Goal: Task Accomplishment & Management: Manage account settings

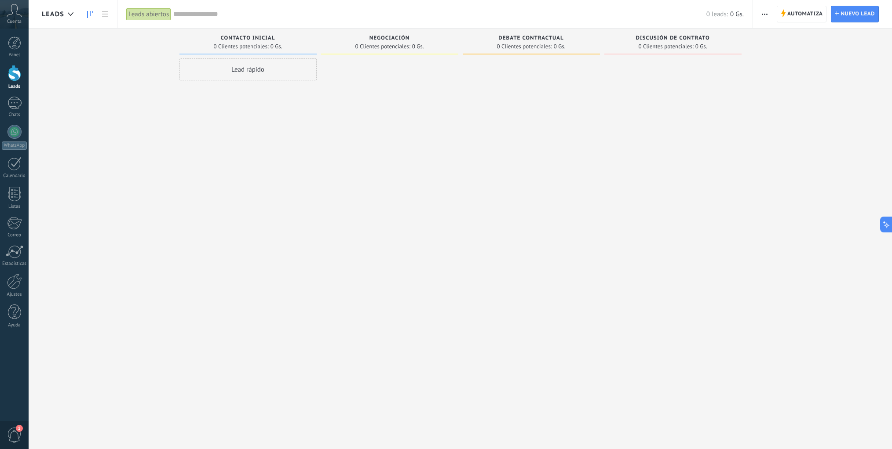
click at [475, 200] on div at bounding box center [530, 225] width 137 height 335
click at [15, 433] on span "0" at bounding box center [14, 435] width 15 height 15
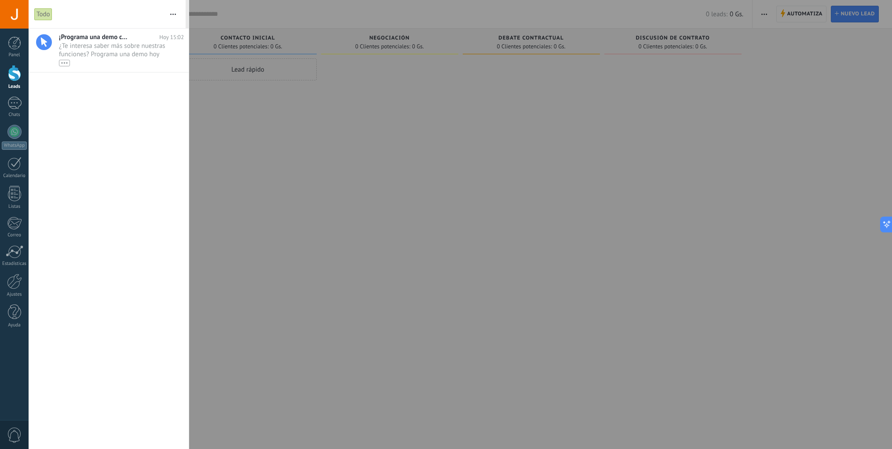
click at [148, 110] on div "¡Programa una demo con un experto! Hoy 15:02 ¿Te interesa saber más sobre nuest…" at bounding box center [109, 239] width 160 height 421
click at [342, 198] on div at bounding box center [446, 224] width 892 height 449
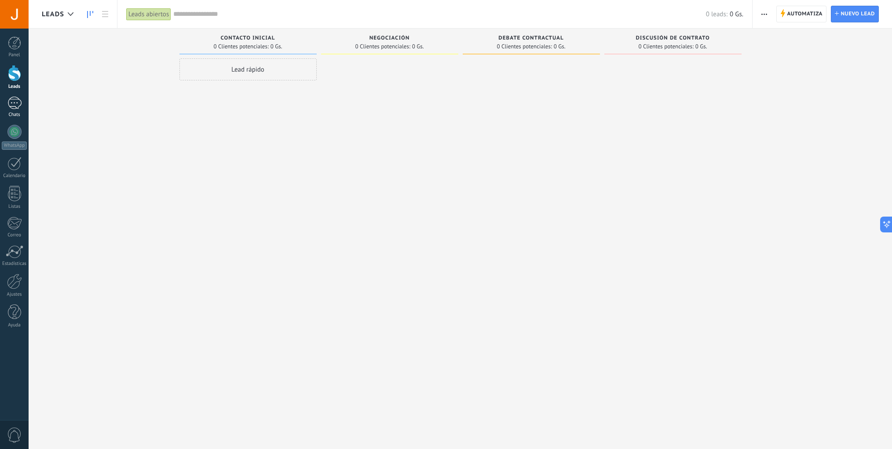
click at [11, 110] on link "Chats" at bounding box center [14, 107] width 29 height 21
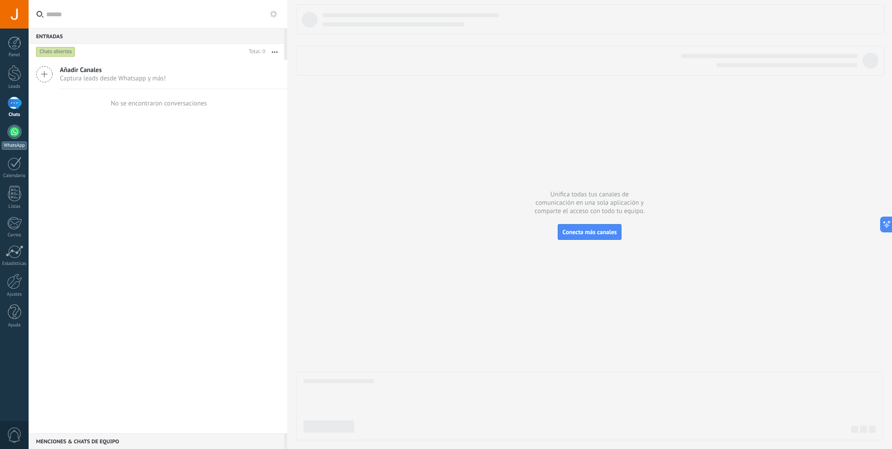
click at [15, 132] on div at bounding box center [14, 132] width 14 height 14
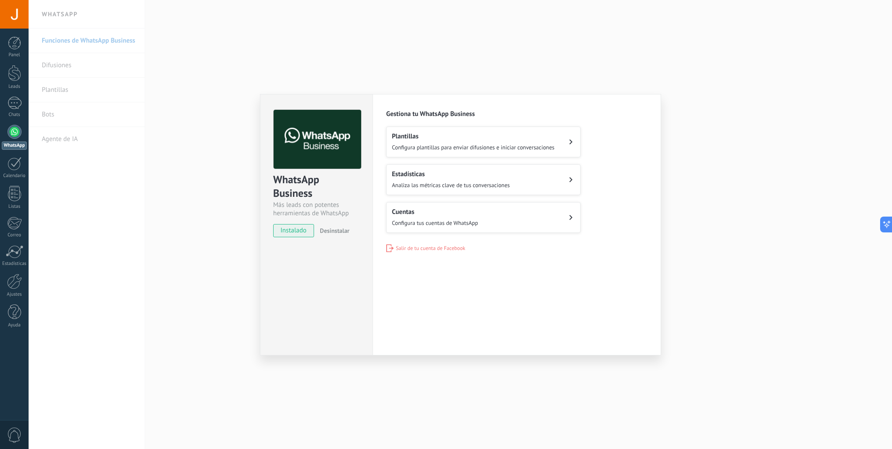
click at [519, 147] on span "Configura plantillas para enviar difusiones e iniciar conversaciones" at bounding box center [473, 147] width 163 height 7
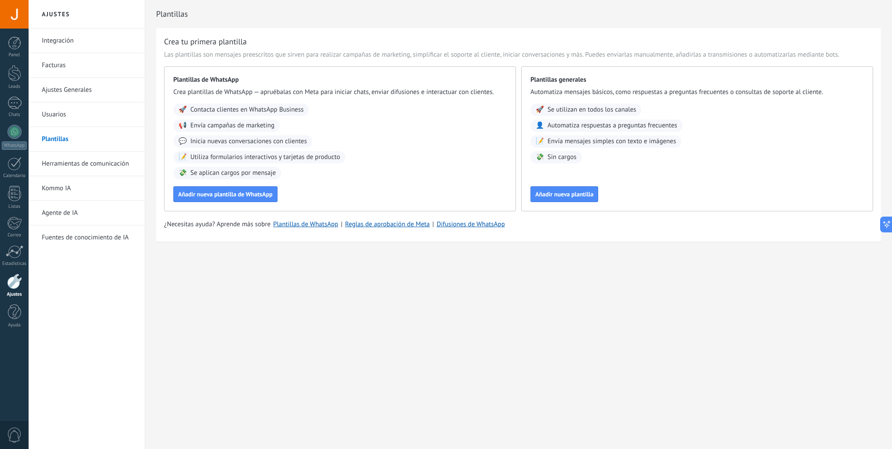
click at [106, 168] on link "Herramientas de comunicación" at bounding box center [89, 164] width 94 height 25
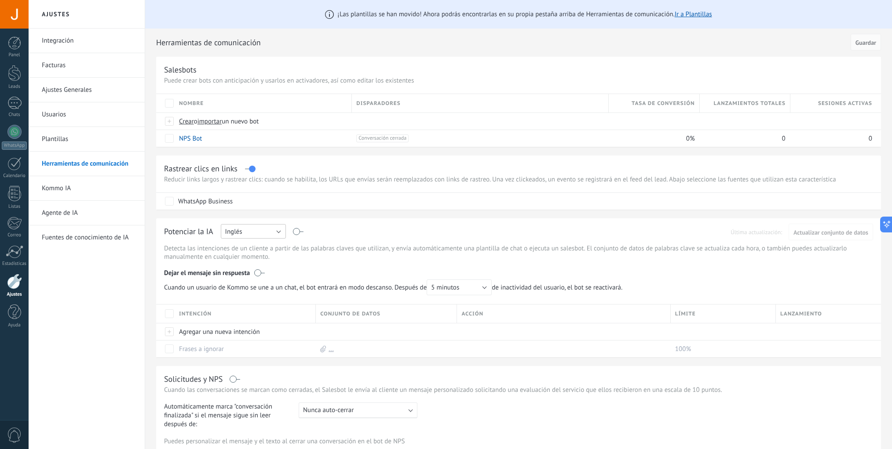
click at [258, 233] on button "Inglés" at bounding box center [253, 231] width 65 height 15
click at [255, 263] on span "Español" at bounding box center [248, 262] width 67 height 8
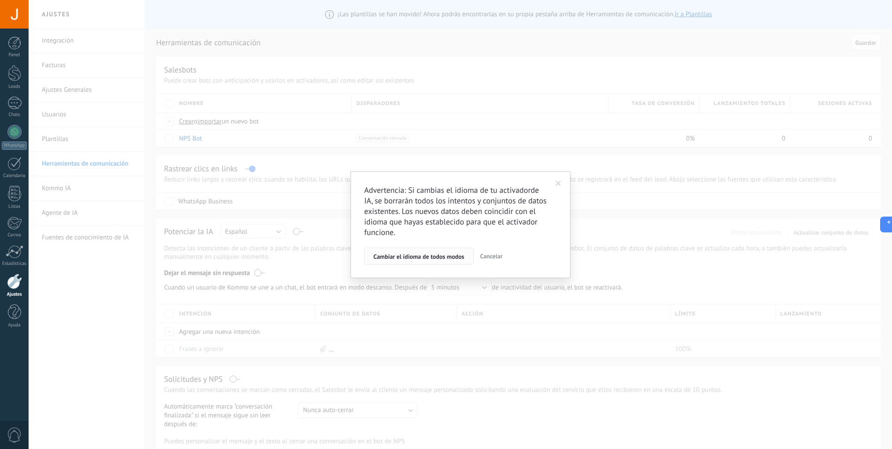
click at [444, 255] on span "Cambiar el idioma de todos modos" at bounding box center [418, 257] width 91 height 6
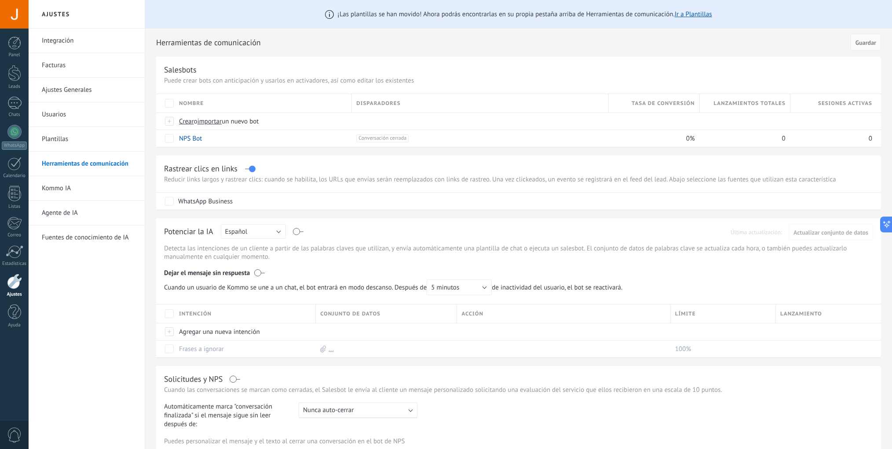
click at [372, 55] on div "Herramientas de comunicación Cancelar Guardar" at bounding box center [518, 43] width 724 height 28
click at [14, 284] on div at bounding box center [14, 281] width 15 height 15
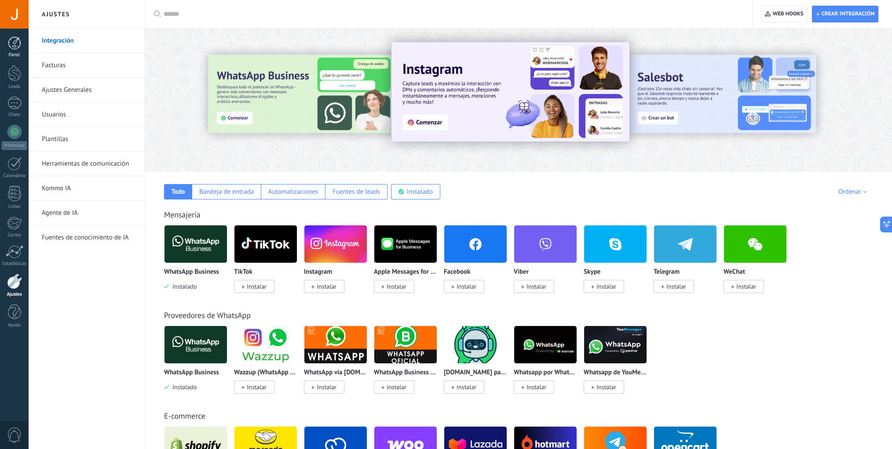
click at [15, 42] on div at bounding box center [14, 42] width 13 height 13
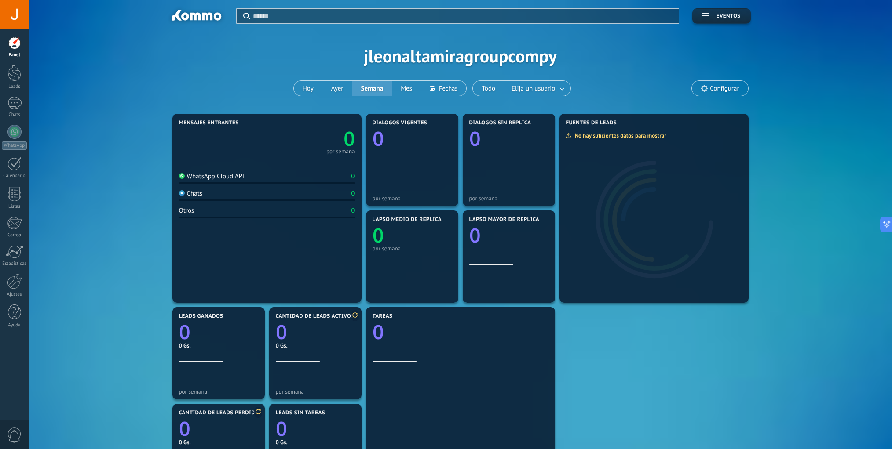
click at [105, 68] on div "Aplicar Eventos jleonaltamiragroupcompy Hoy Ayer Semana Mes Todo Elija un usuar…" at bounding box center [460, 56] width 837 height 112
click at [248, 62] on div "Aplicar Eventos jleonaltamiragroupcompy Hoy Ayer Semana Mes Todo Elija un usuar…" at bounding box center [460, 56] width 837 height 112
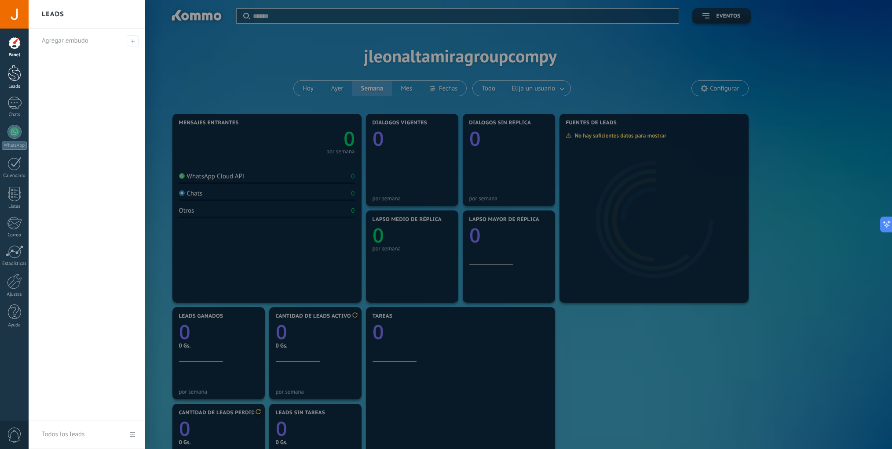
click at [14, 79] on div at bounding box center [14, 73] width 13 height 16
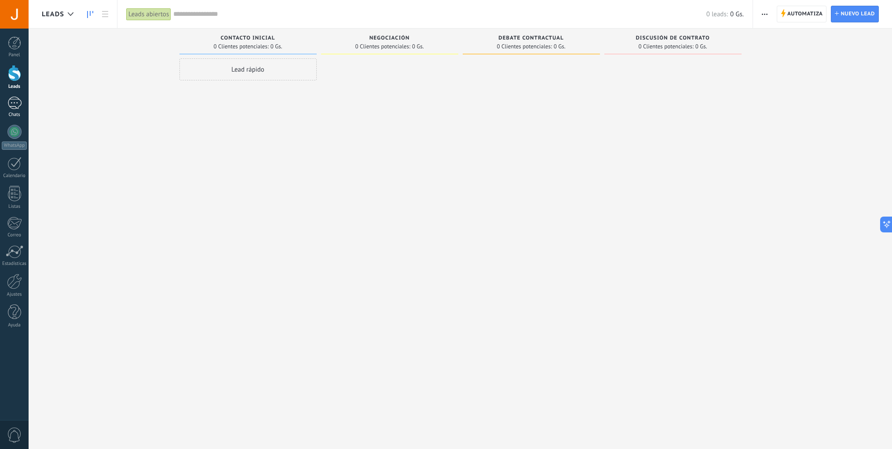
click at [15, 105] on div at bounding box center [14, 103] width 14 height 13
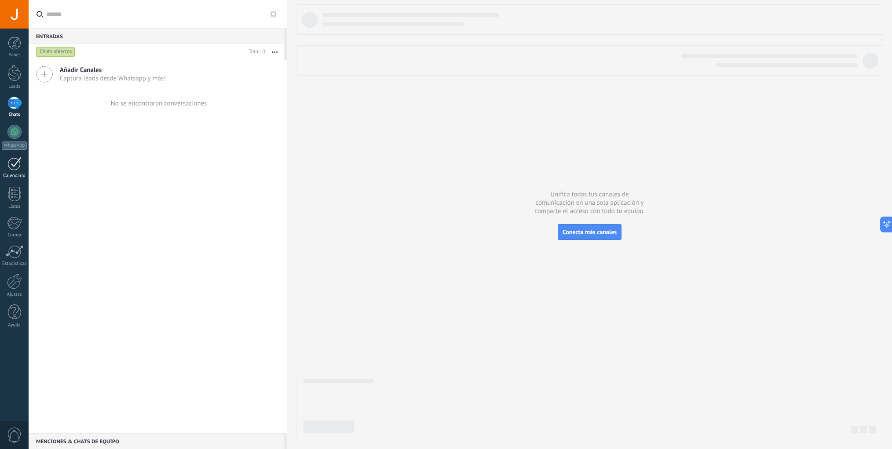
click at [15, 169] on div at bounding box center [14, 164] width 14 height 14
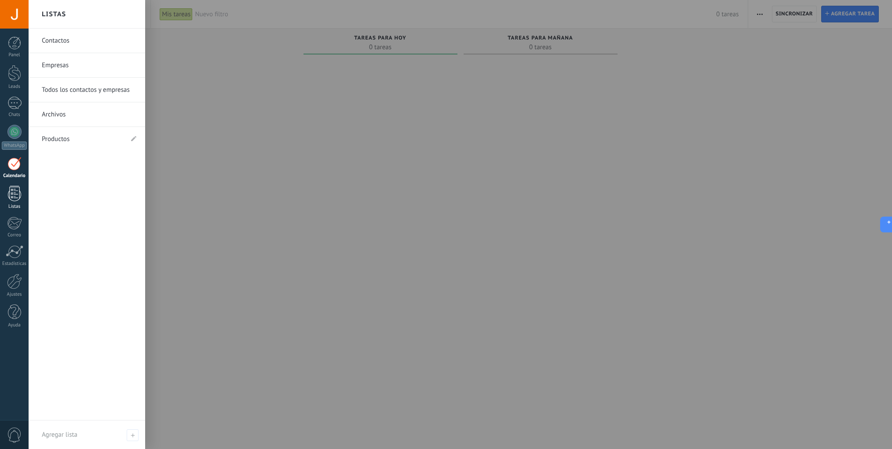
click at [15, 196] on div at bounding box center [14, 193] width 13 height 15
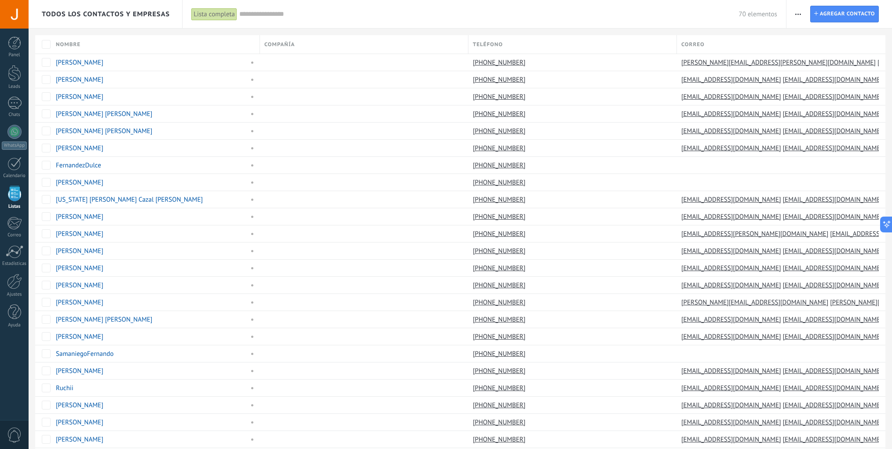
click at [399, 22] on div "70 elementos" at bounding box center [508, 14] width 538 height 28
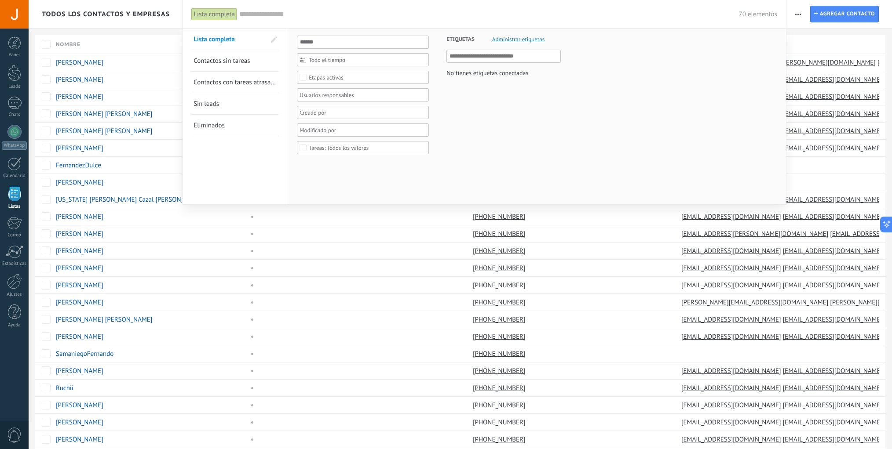
click at [386, 14] on input "text" at bounding box center [488, 14] width 499 height 9
click at [127, 14] on div at bounding box center [446, 224] width 892 height 449
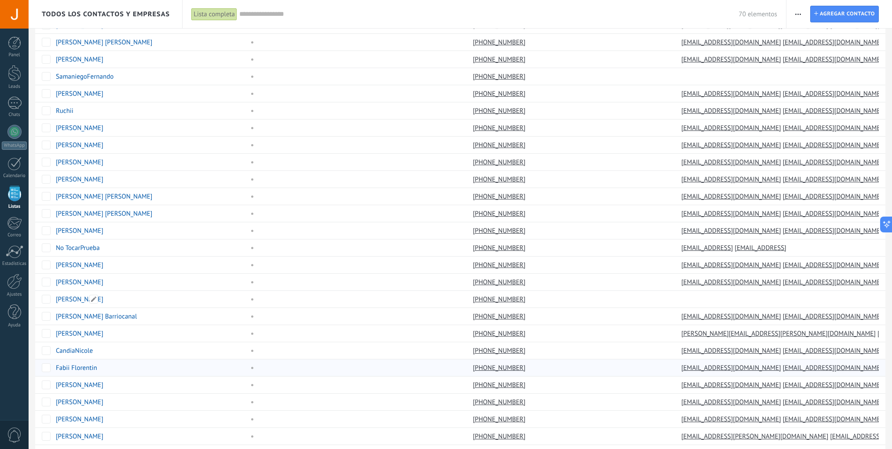
scroll to position [490, 0]
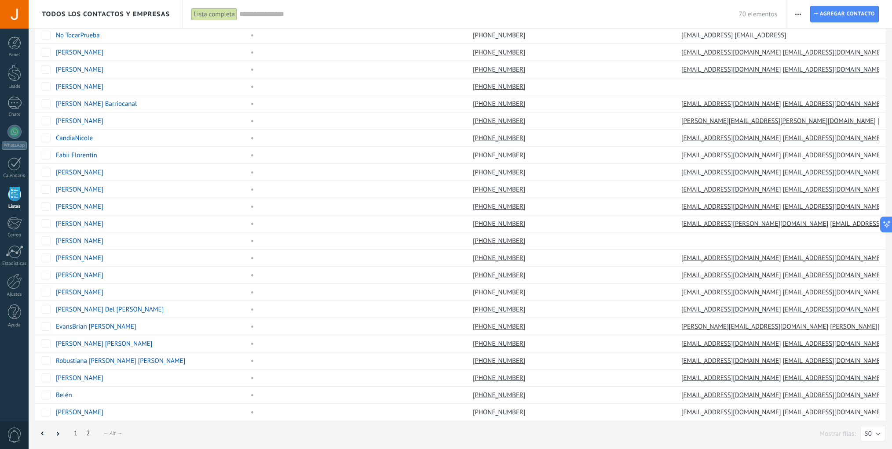
click at [87, 433] on link "2" at bounding box center [88, 433] width 12 height 17
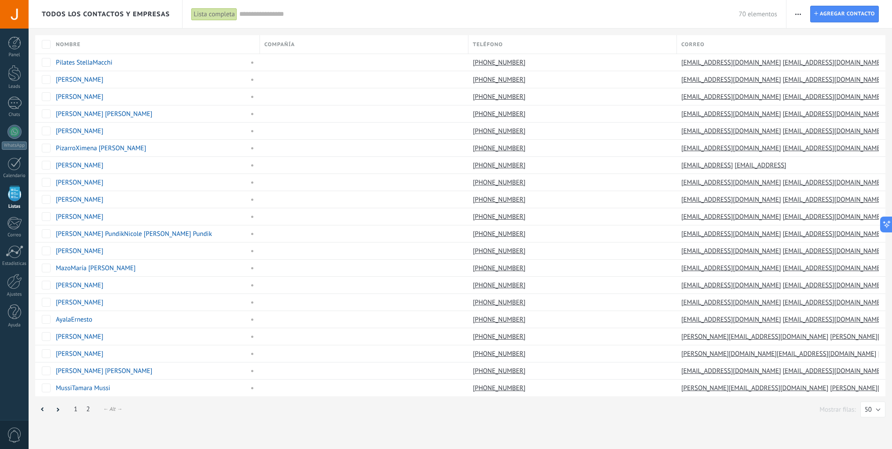
click at [73, 410] on link "1" at bounding box center [75, 409] width 12 height 17
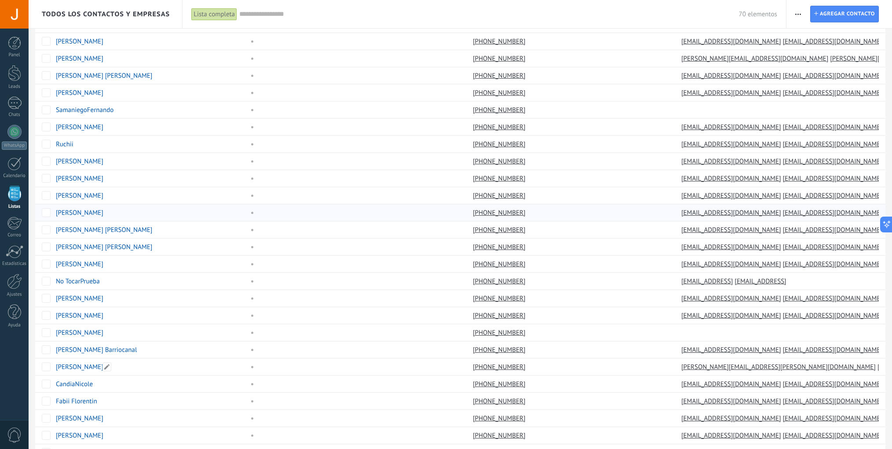
scroll to position [222, 0]
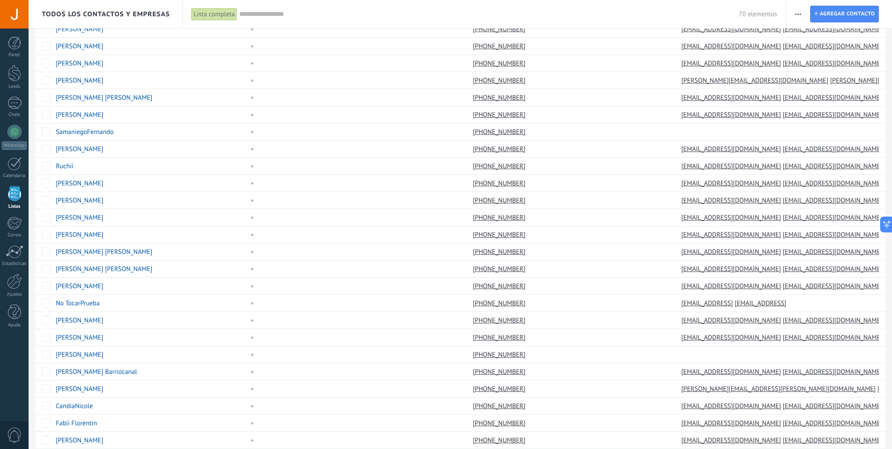
click at [397, 15] on input "text" at bounding box center [488, 14] width 499 height 9
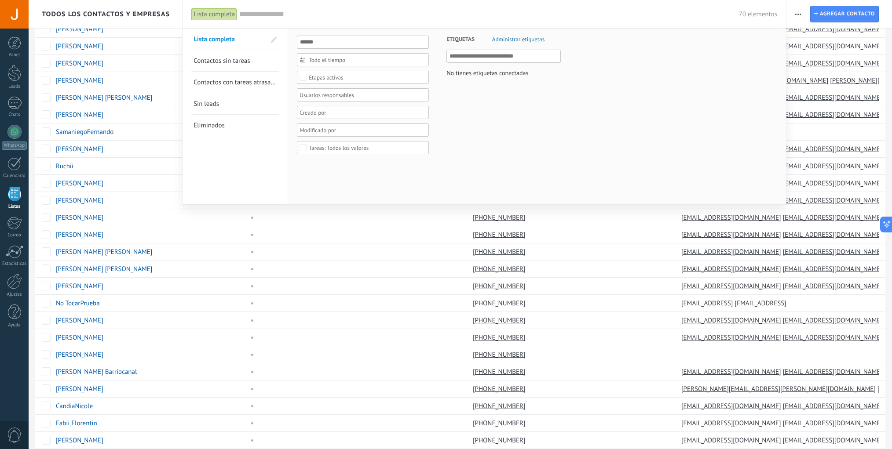
click at [141, 20] on div at bounding box center [446, 224] width 892 height 449
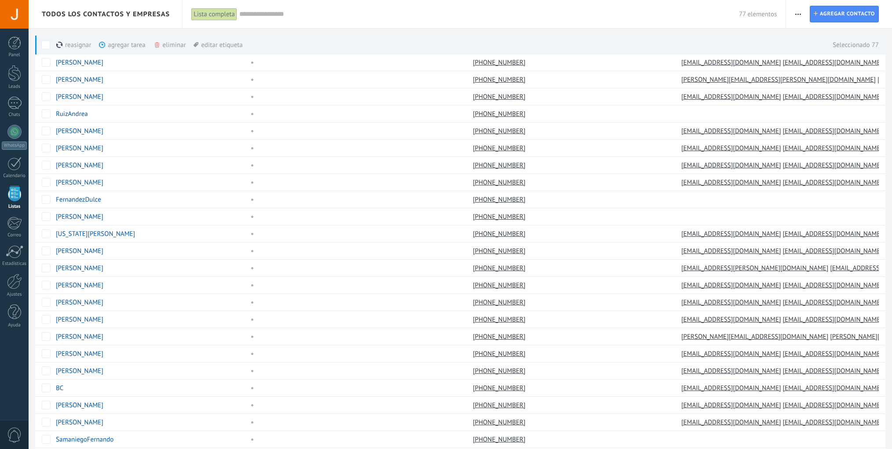
click at [795, 16] on span "button" at bounding box center [798, 14] width 6 height 17
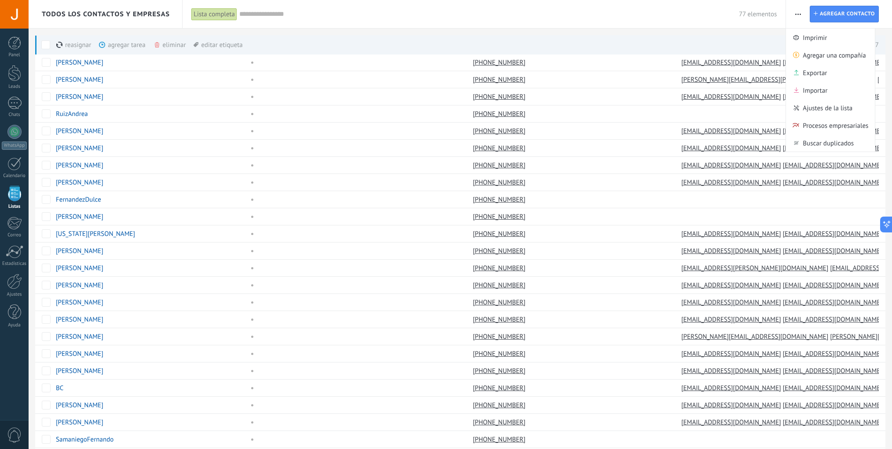
click at [354, 16] on input "text" at bounding box center [488, 14] width 499 height 9
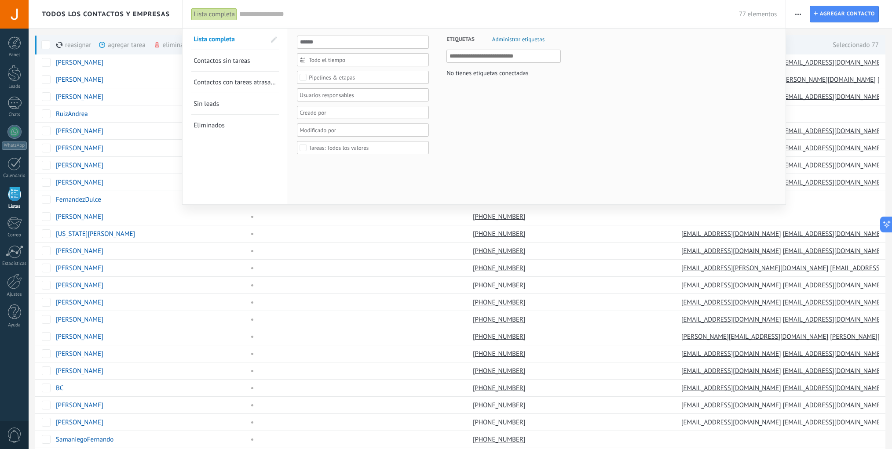
click at [164, 44] on div at bounding box center [446, 224] width 892 height 449
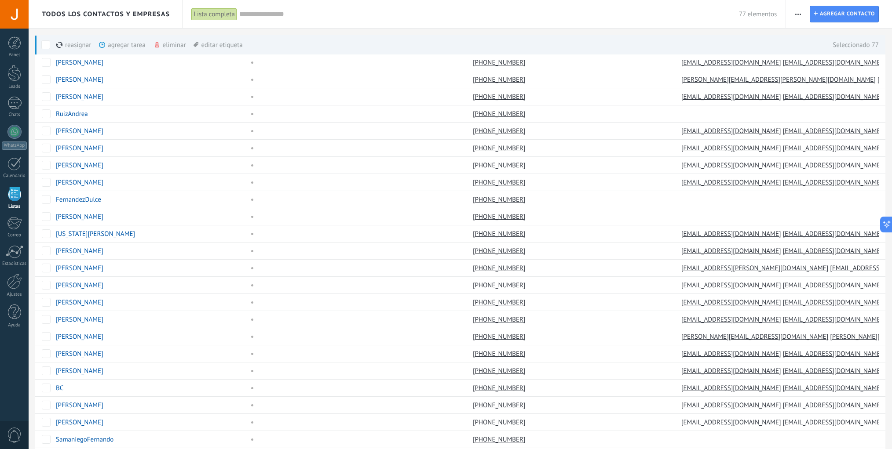
click at [168, 45] on div "eliminar màs" at bounding box center [184, 44] width 62 height 19
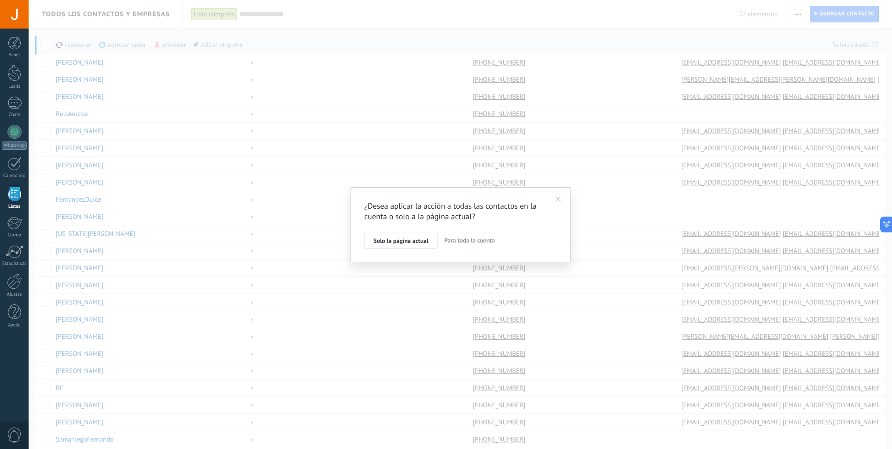
click at [479, 242] on span "Para toda la cuenta" at bounding box center [469, 241] width 51 height 8
click at [382, 236] on span "Aplicar" at bounding box center [382, 236] width 18 height 6
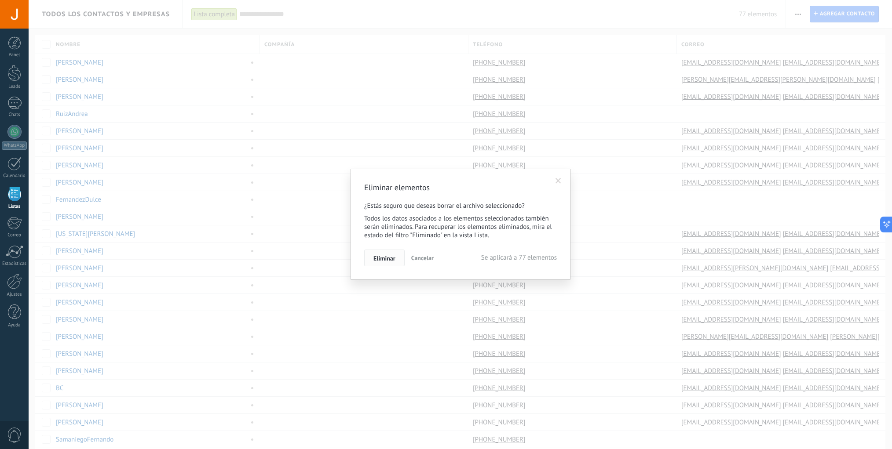
click at [382, 259] on span "Eliminar" at bounding box center [384, 258] width 22 height 6
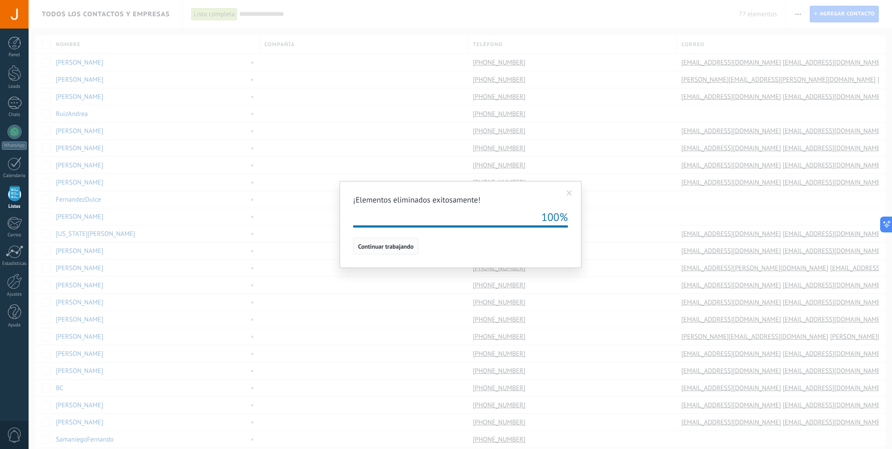
click at [395, 250] on span "Continuar trabajando" at bounding box center [385, 247] width 55 height 6
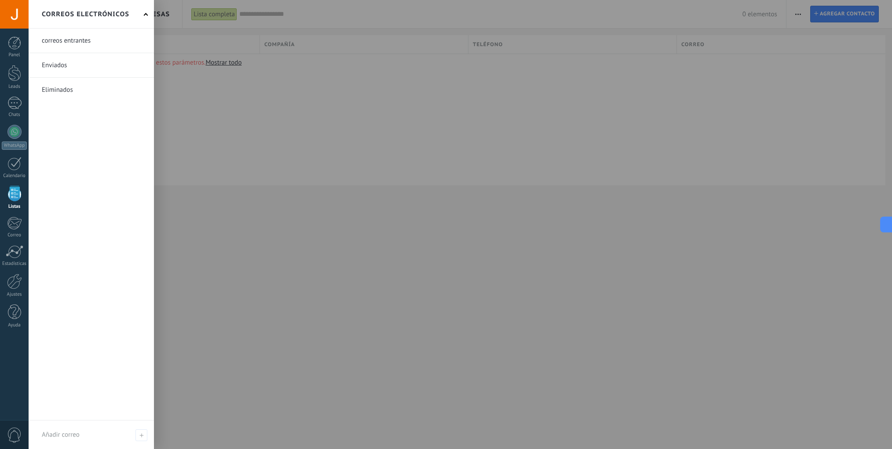
click at [377, 251] on div at bounding box center [475, 224] width 892 height 449
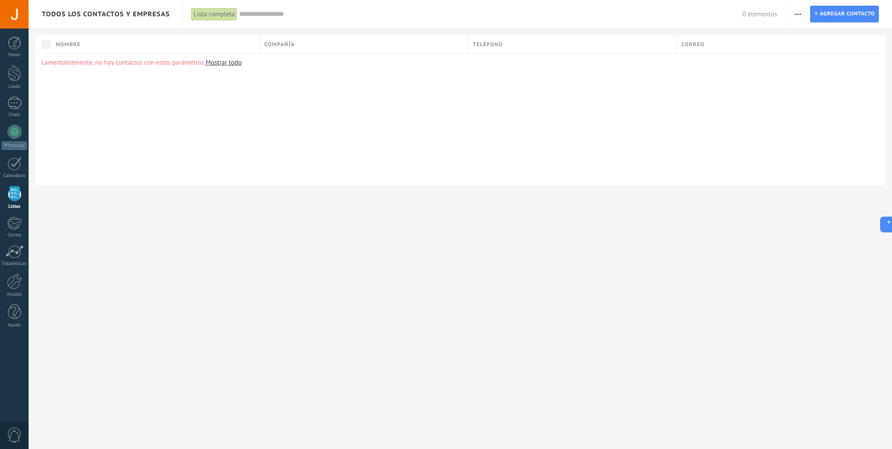
click at [326, 223] on div "Todos los contactos y empresas Lista completa Aplicar 0 elementos Lista complet…" at bounding box center [460, 224] width 863 height 449
click at [464, 236] on div "Todos los contactos y empresas Lista completa Aplicar 0 elementos Lista complet…" at bounding box center [460, 224] width 863 height 449
click at [318, 229] on div "Todos los contactos y empresas Lista completa Aplicar 0 elementos Lista complet…" at bounding box center [460, 224] width 863 height 449
click at [81, 12] on span "Todos los contactos y empresas" at bounding box center [106, 14] width 128 height 8
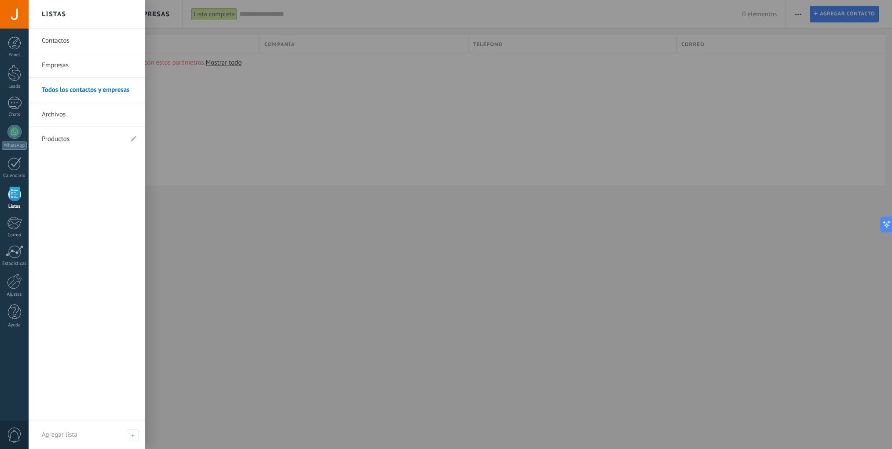
click at [80, 46] on link "Contactos" at bounding box center [89, 41] width 95 height 25
